Goal: Transaction & Acquisition: Book appointment/travel/reservation

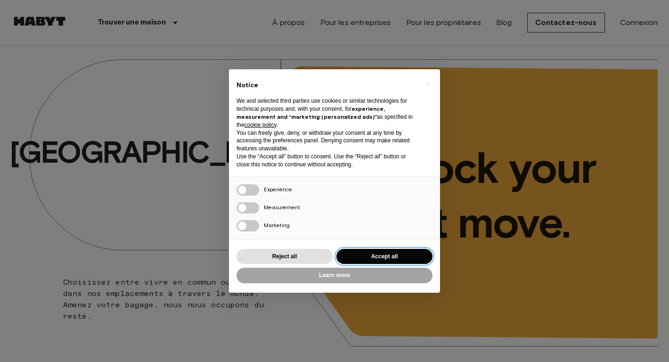
click at [363, 254] on button "Accept all" at bounding box center [384, 257] width 96 height 16
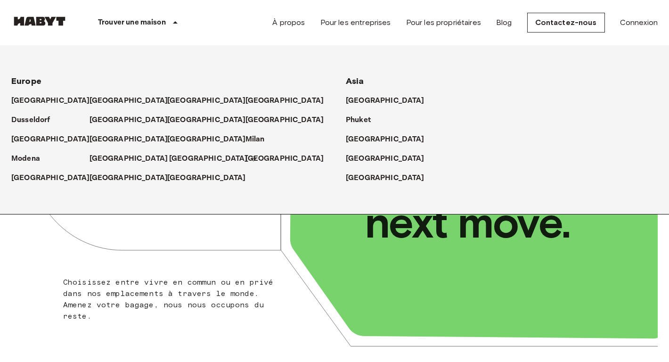
click at [176, 155] on p "[GEOGRAPHIC_DATA]" at bounding box center [208, 158] width 79 height 11
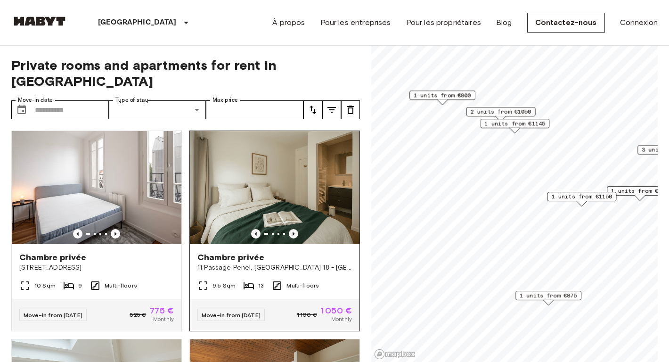
click at [294, 232] on icon "Previous image" at bounding box center [294, 234] width 2 height 4
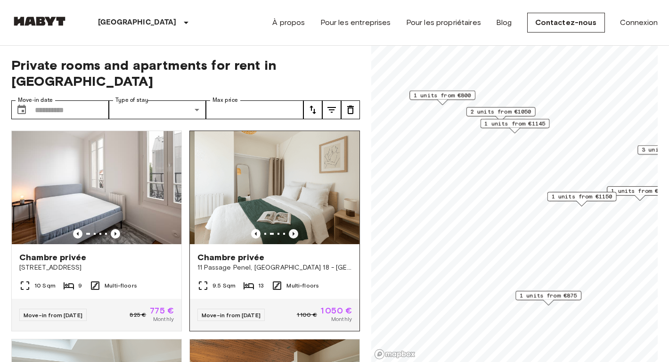
click at [294, 232] on icon "Previous image" at bounding box center [294, 234] width 2 height 4
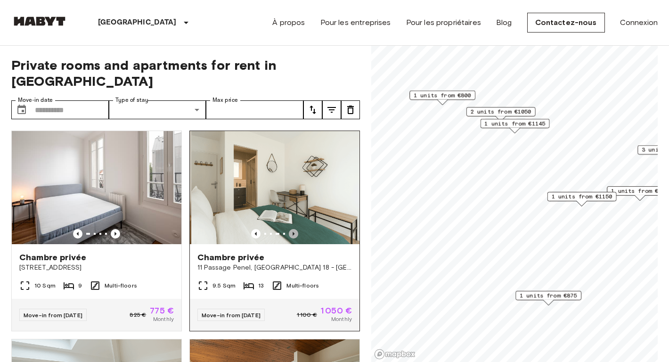
click at [294, 232] on icon "Previous image" at bounding box center [294, 234] width 2 height 4
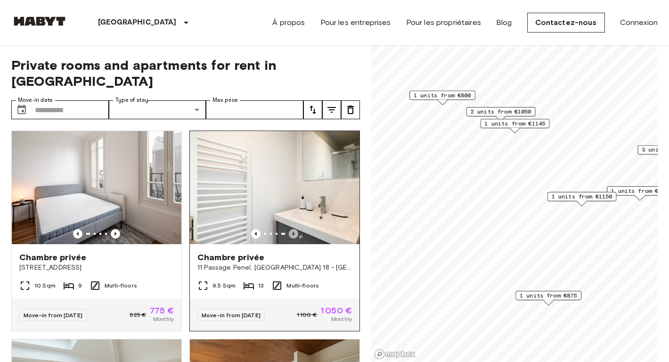
click at [294, 232] on icon "Previous image" at bounding box center [294, 234] width 2 height 4
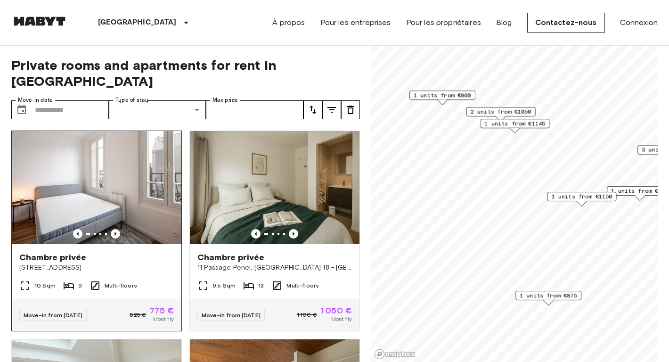
scroll to position [2, 0]
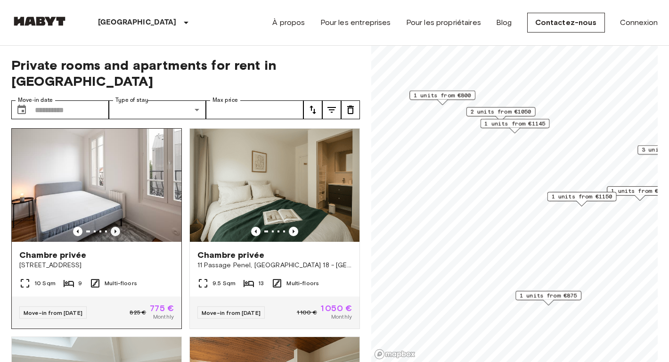
click at [112, 227] on icon "Previous image" at bounding box center [115, 231] width 9 height 9
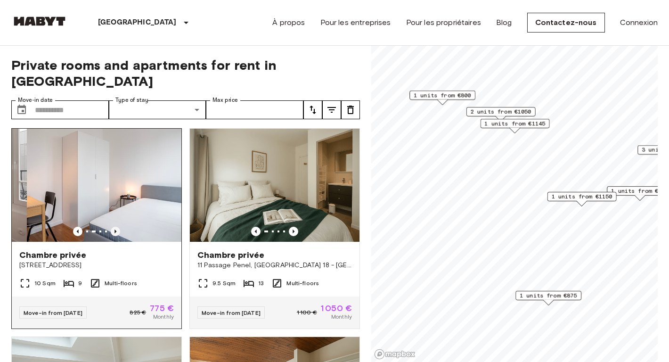
click at [112, 227] on icon "Previous image" at bounding box center [115, 231] width 9 height 9
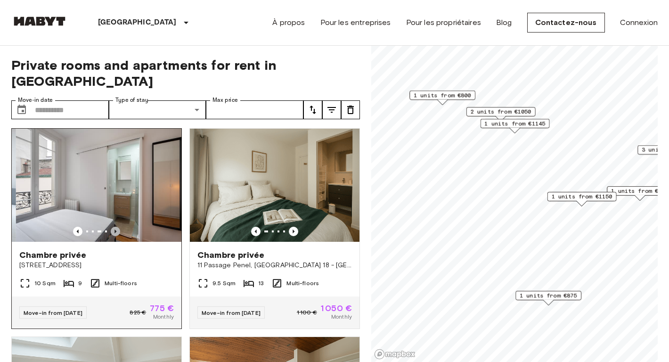
click at [112, 227] on icon "Previous image" at bounding box center [115, 231] width 9 height 9
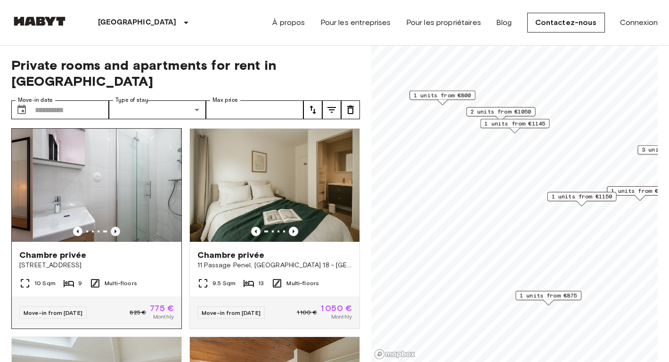
click at [112, 227] on icon "Previous image" at bounding box center [115, 231] width 9 height 9
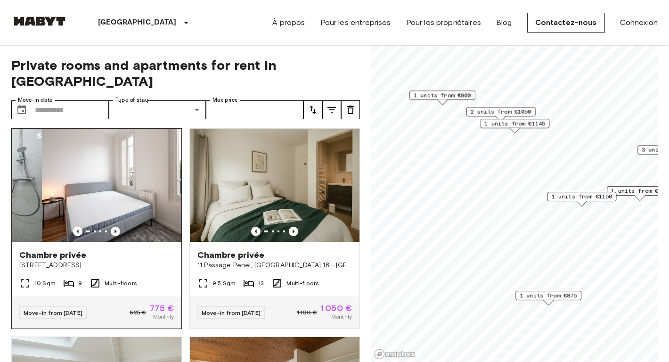
click at [112, 227] on icon "Previous image" at bounding box center [115, 231] width 9 height 9
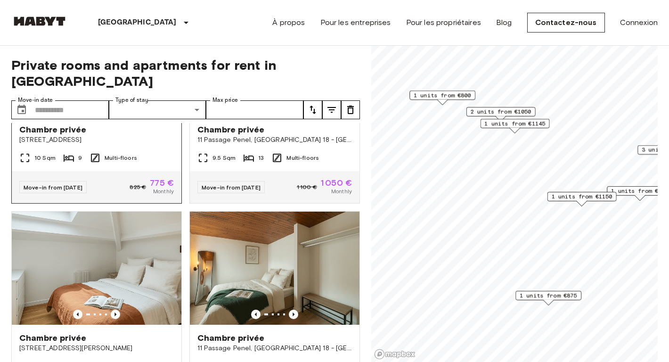
scroll to position [217, 0]
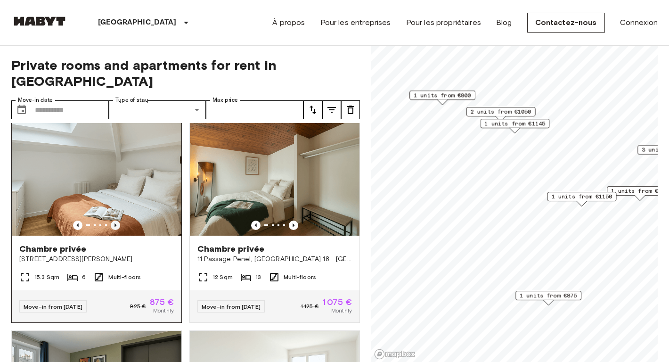
click at [117, 220] on icon "Previous image" at bounding box center [115, 224] width 9 height 9
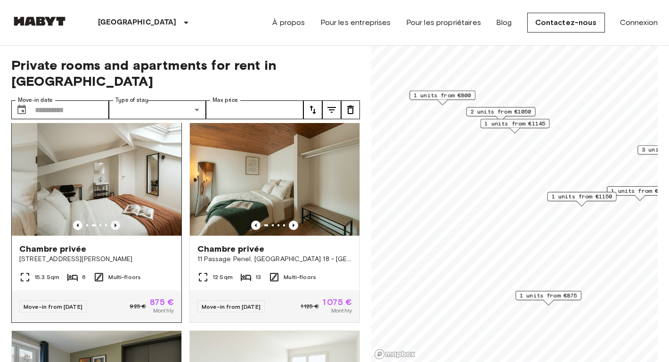
click at [117, 220] on icon "Previous image" at bounding box center [115, 224] width 9 height 9
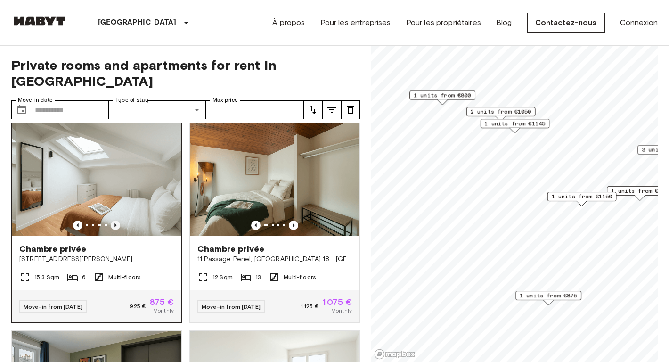
click at [117, 220] on icon "Previous image" at bounding box center [115, 224] width 9 height 9
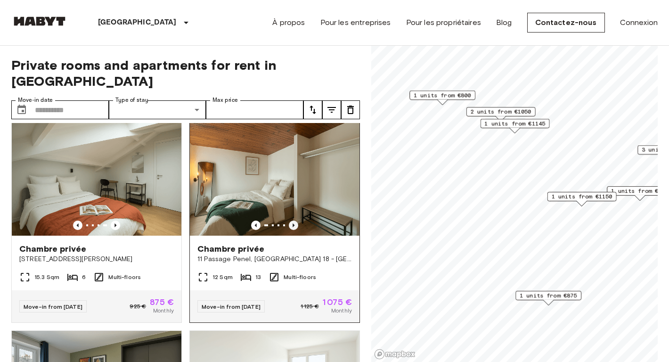
click at [292, 220] on icon "Previous image" at bounding box center [293, 224] width 9 height 9
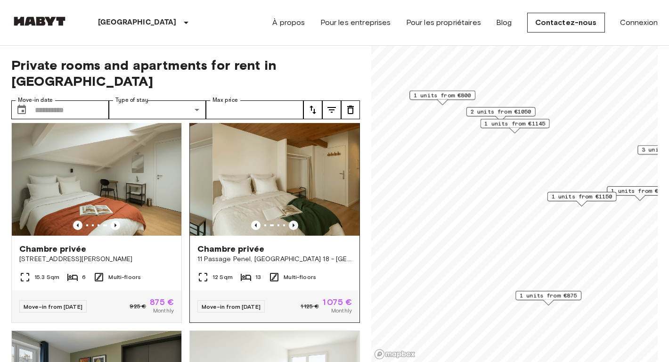
click at [292, 220] on icon "Previous image" at bounding box center [293, 224] width 9 height 9
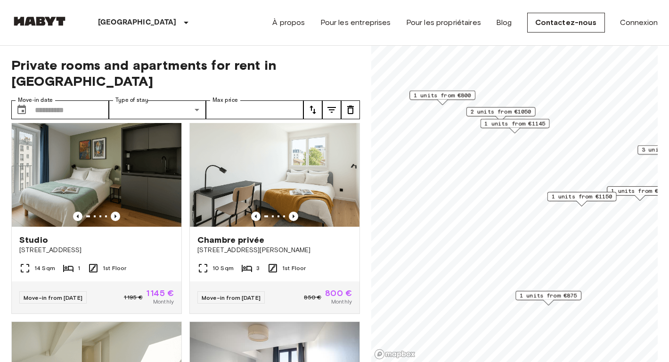
scroll to position [486, 0]
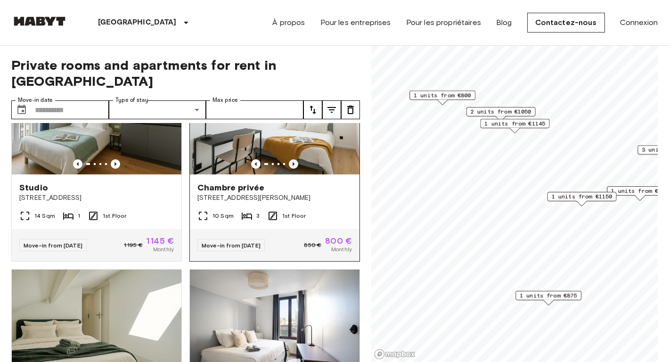
click at [294, 159] on icon "Previous image" at bounding box center [293, 163] width 9 height 9
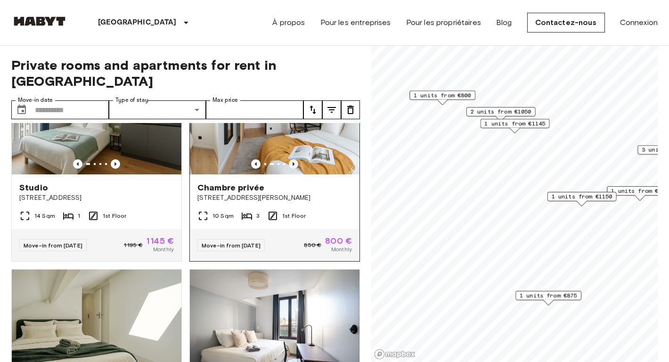
click at [294, 159] on icon "Previous image" at bounding box center [293, 163] width 9 height 9
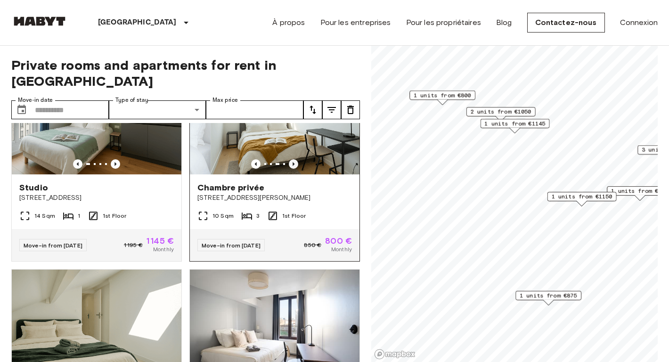
click at [294, 159] on icon "Previous image" at bounding box center [293, 163] width 9 height 9
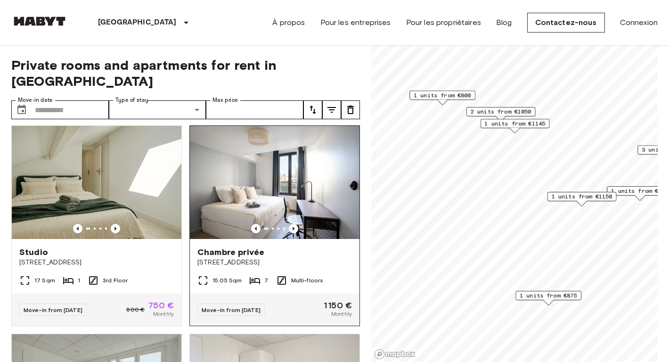
scroll to position [625, 0]
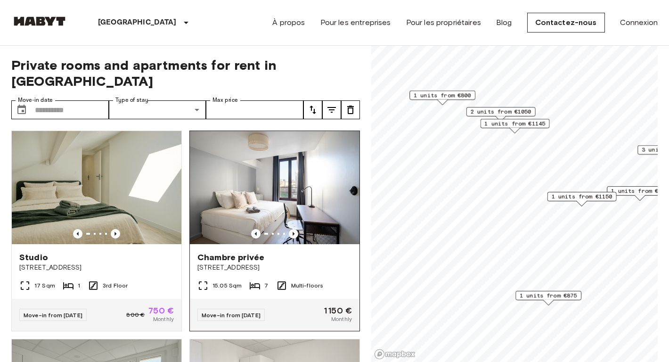
click at [285, 229] on div at bounding box center [275, 233] width 170 height 9
click at [289, 229] on icon "Previous image" at bounding box center [293, 233] width 9 height 9
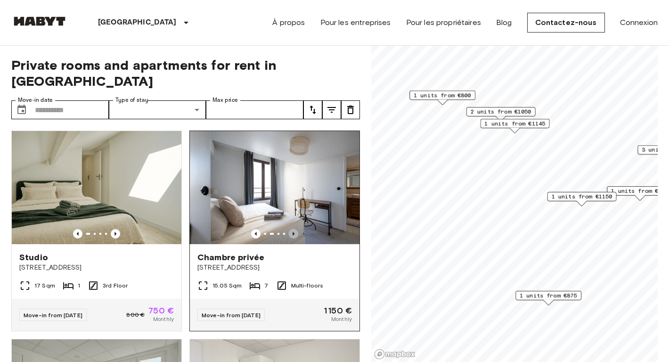
click at [289, 229] on icon "Previous image" at bounding box center [293, 233] width 9 height 9
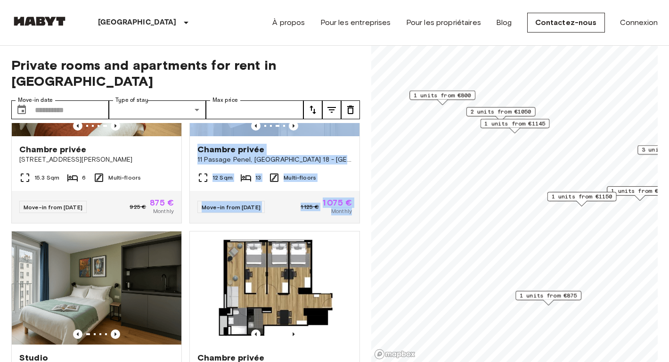
scroll to position [0, 0]
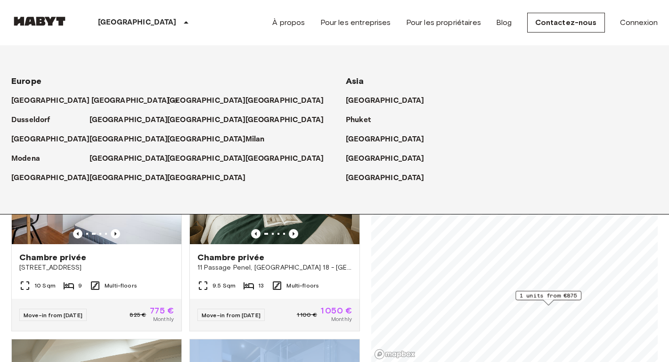
click at [101, 96] on p "[GEOGRAPHIC_DATA]" at bounding box center [130, 100] width 79 height 11
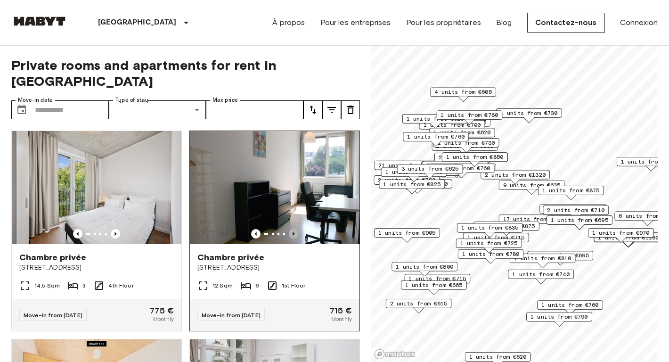
click at [291, 229] on icon "Previous image" at bounding box center [293, 233] width 9 height 9
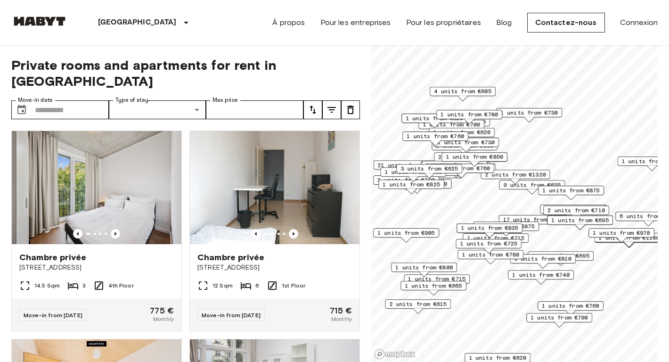
click at [520, 216] on span "17 units from €720" at bounding box center [533, 219] width 61 height 8
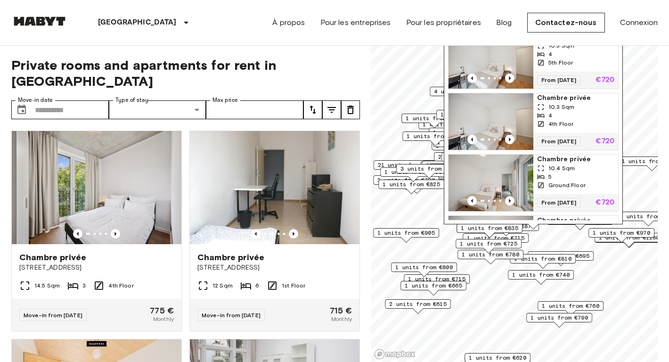
click at [508, 237] on div "1 units from €835" at bounding box center [490, 230] width 66 height 15
click at [489, 249] on div "Map marker" at bounding box center [488, 250] width 10 height 5
click at [508, 199] on icon "Previous image" at bounding box center [509, 200] width 9 height 9
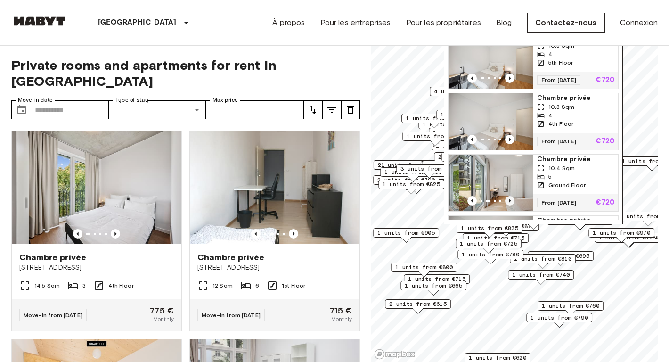
click at [508, 199] on icon "Previous image" at bounding box center [509, 200] width 9 height 9
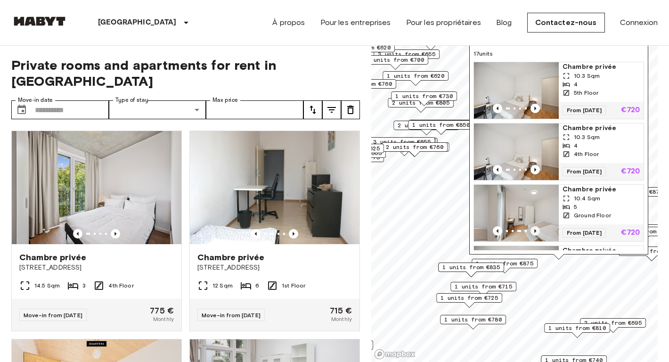
click at [508, 199] on img "Map marker" at bounding box center [530, 213] width 85 height 57
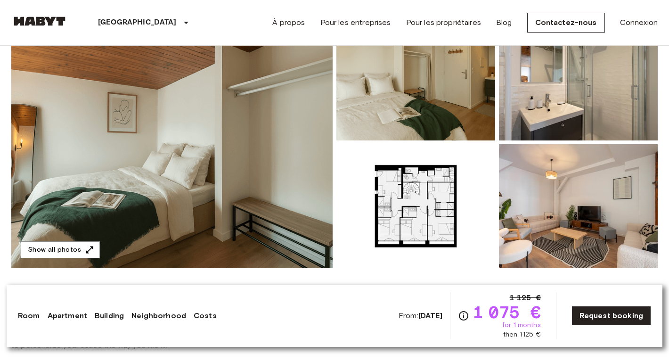
scroll to position [40, 0]
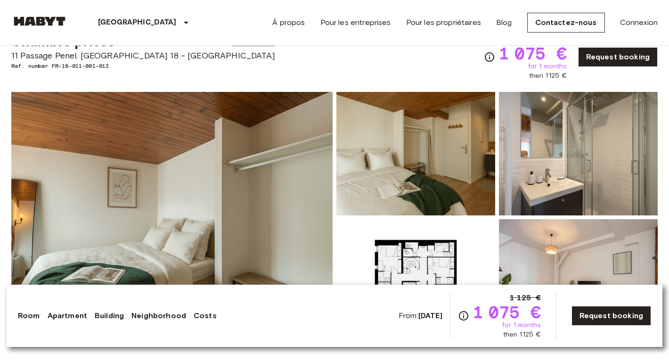
click at [407, 255] on img at bounding box center [415, 280] width 159 height 123
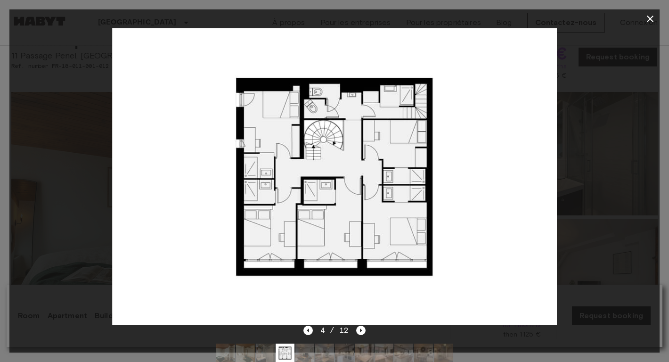
click at [592, 198] on div at bounding box center [334, 176] width 650 height 296
click at [653, 14] on icon "button" at bounding box center [650, 18] width 11 height 11
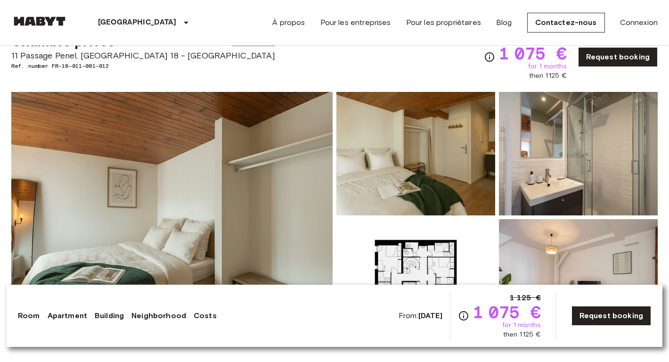
click at [430, 170] on img at bounding box center [415, 153] width 159 height 123
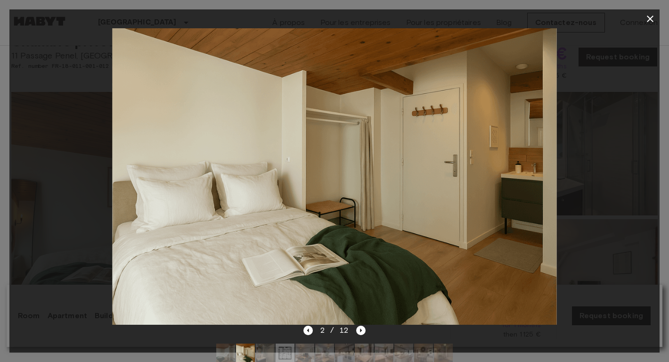
click at [601, 158] on div at bounding box center [334, 176] width 650 height 296
click at [648, 17] on icon "button" at bounding box center [650, 19] width 7 height 7
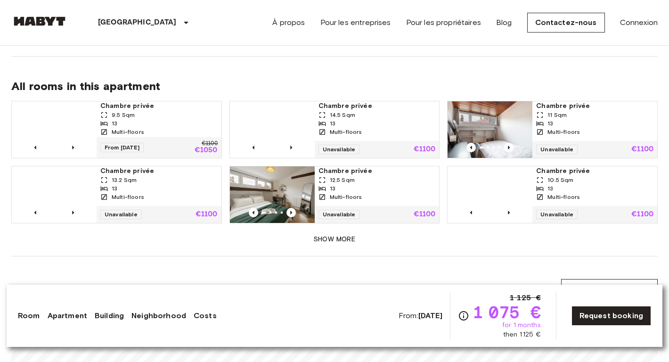
scroll to position [693, 0]
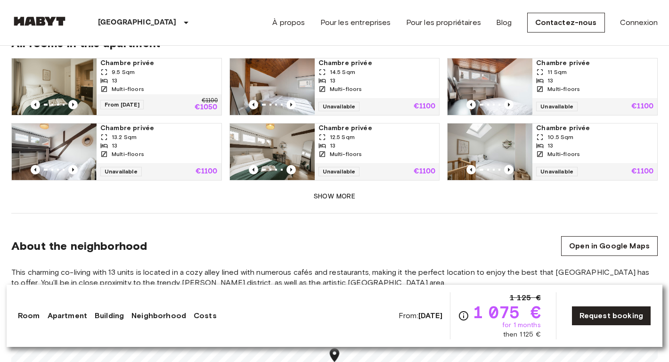
click at [89, 148] on img at bounding box center [54, 151] width 85 height 57
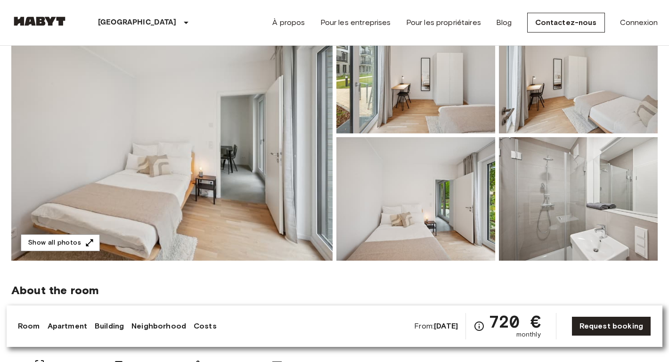
scroll to position [89, 0]
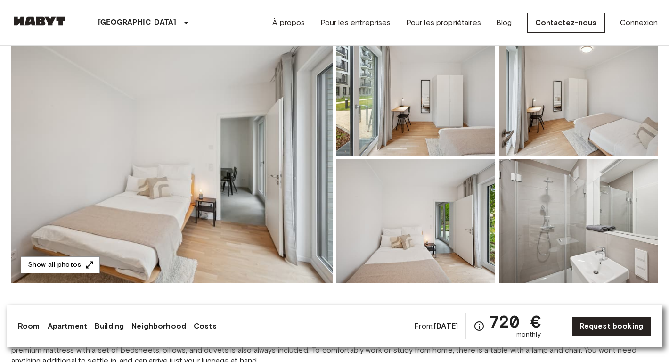
click at [277, 159] on img at bounding box center [171, 157] width 321 height 251
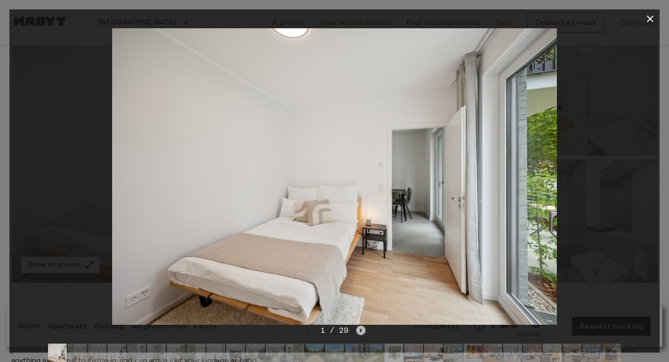
click at [358, 329] on icon "Next image" at bounding box center [360, 330] width 9 height 9
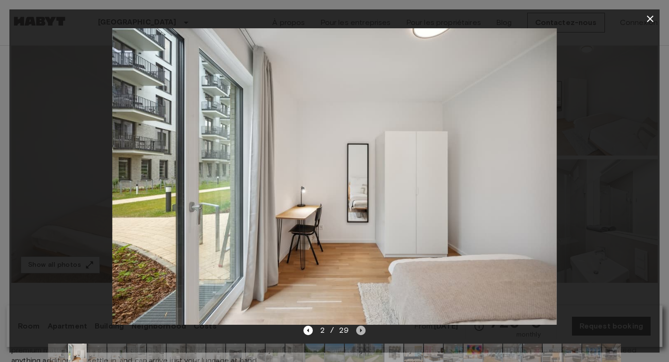
click at [358, 329] on icon "Next image" at bounding box center [360, 330] width 9 height 9
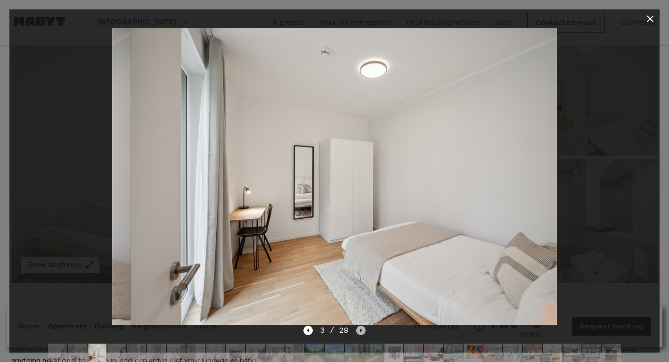
click at [358, 329] on icon "Next image" at bounding box center [360, 330] width 9 height 9
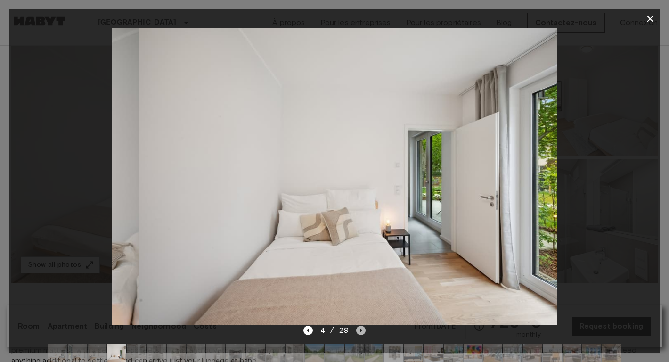
click at [358, 329] on icon "Next image" at bounding box center [360, 330] width 9 height 9
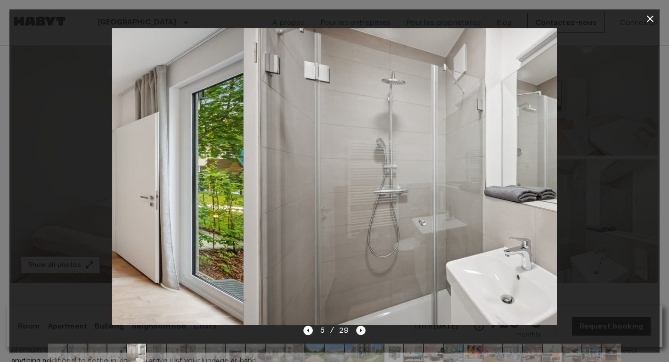
click at [358, 329] on icon "Next image" at bounding box center [360, 330] width 9 height 9
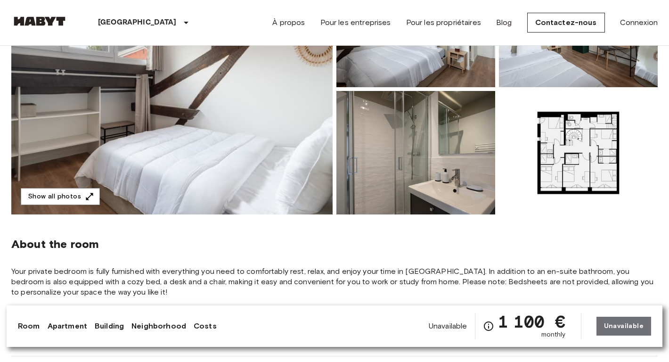
scroll to position [159, 0]
